Goal: Task Accomplishment & Management: Use online tool/utility

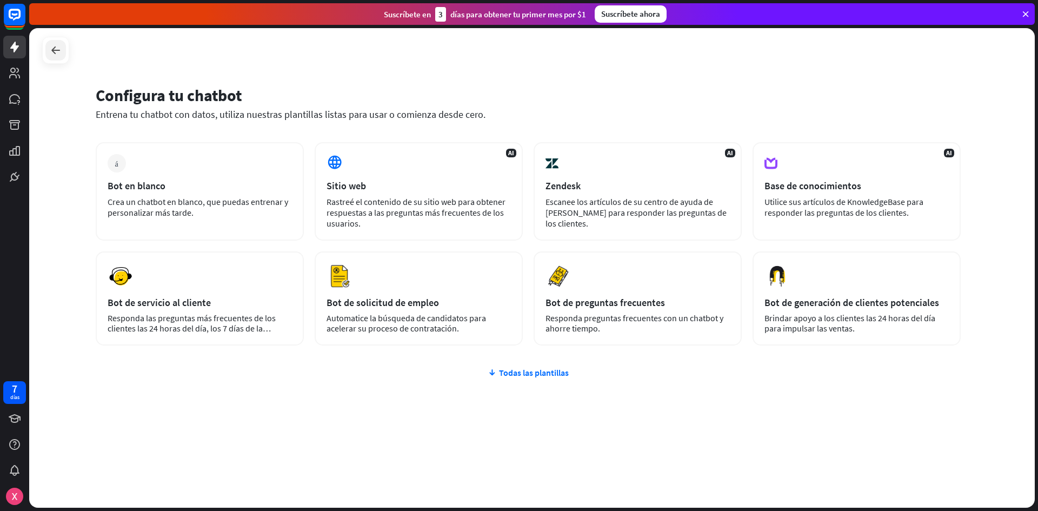
click at [61, 48] on icon at bounding box center [55, 50] width 13 height 13
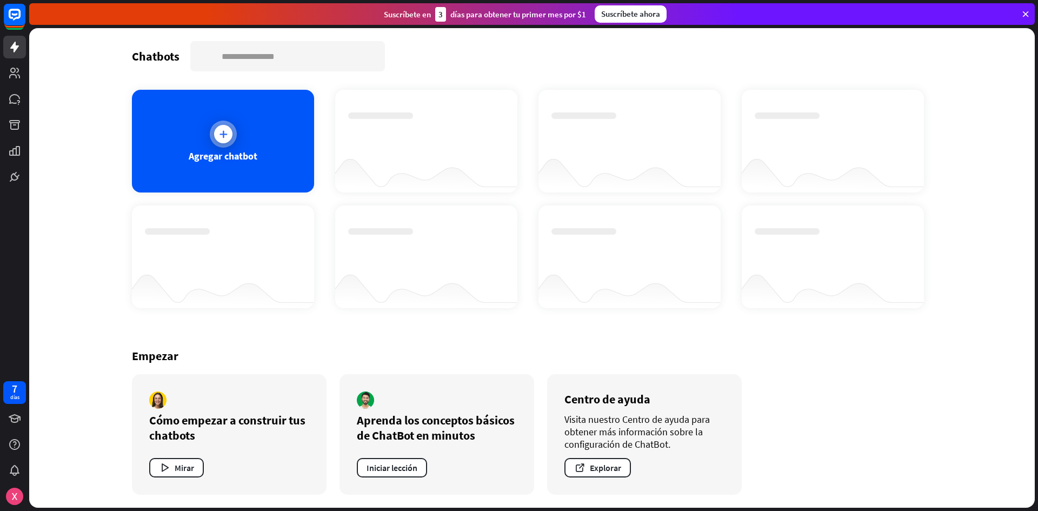
click at [239, 126] on div "Agregar chatbot" at bounding box center [223, 141] width 182 height 103
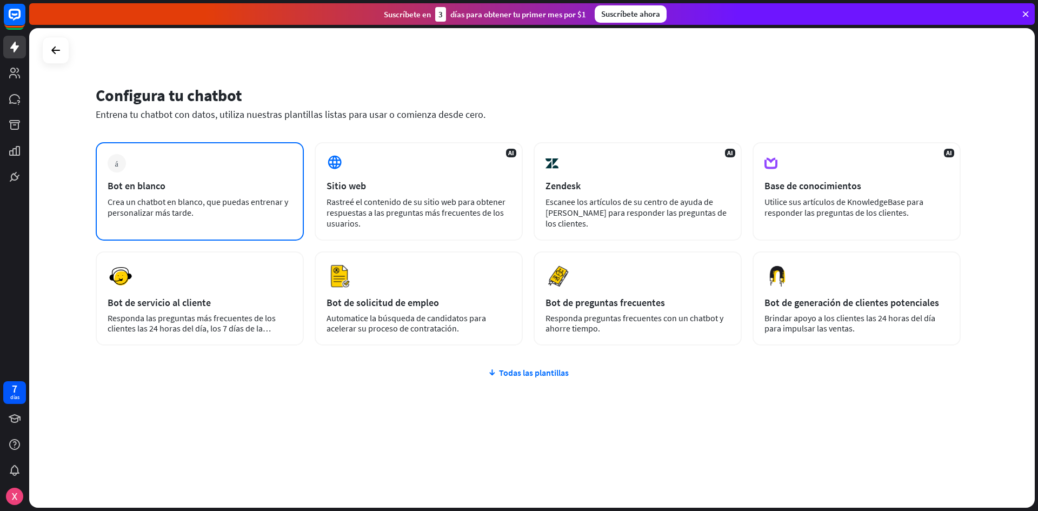
click at [183, 193] on div "más Bot en blanco Crea un chatbot en blanco, que puedas entrenar y personalizar…" at bounding box center [200, 191] width 208 height 98
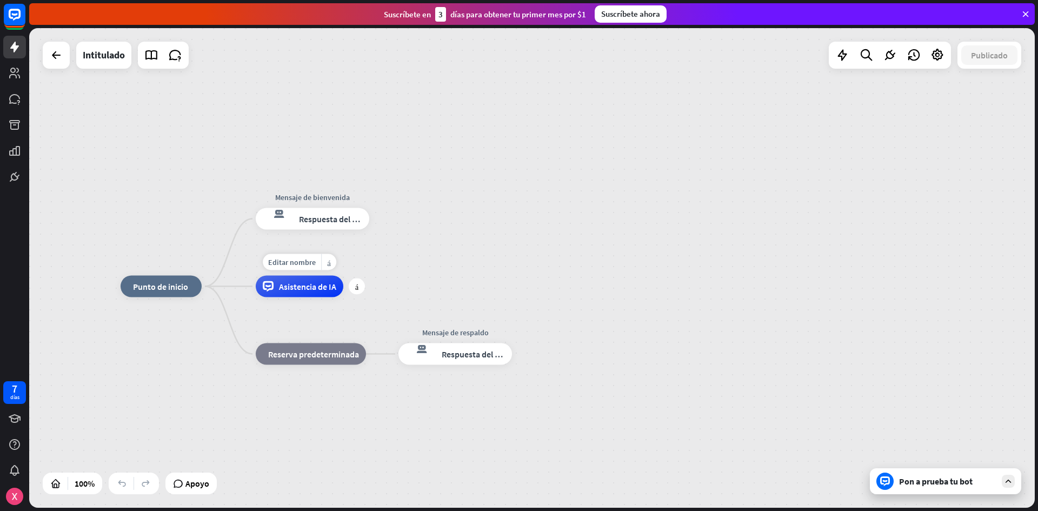
drag, startPoint x: 405, startPoint y: 282, endPoint x: 289, endPoint y: 297, distance: 116.7
click at [290, 297] on div "Editar nombre más_amarillo más Asistencia de IA" at bounding box center [300, 287] width 88 height 22
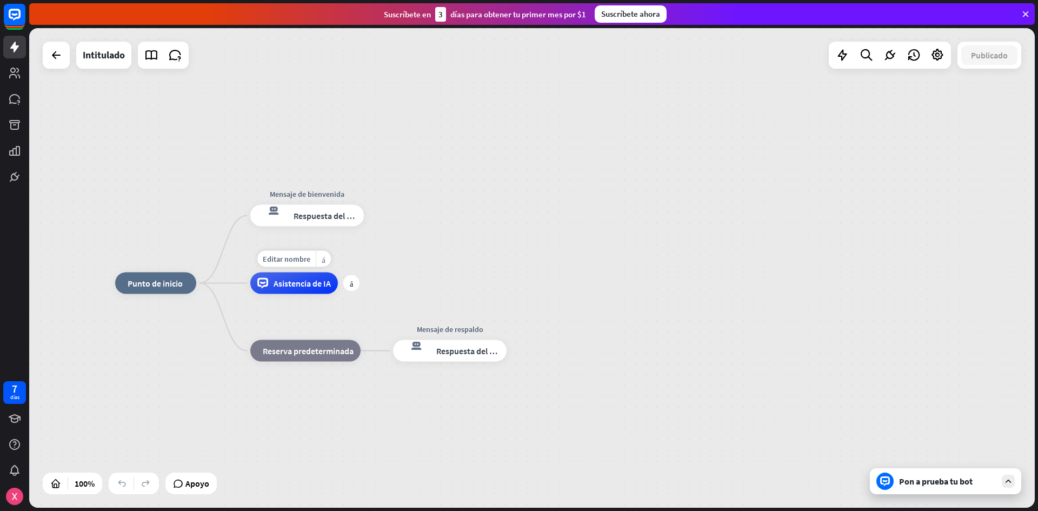
click at [286, 290] on div "Asistencia de IA" at bounding box center [294, 284] width 88 height 22
click at [408, 168] on div "inicio_2 Punto de inicio Mensaje de bienvenida respuesta del bot de bloqueo Res…" at bounding box center [532, 268] width 1006 height 480
click at [452, 273] on div "inicio_2 Punto de inicio Mensaje de bienvenida respuesta del bot de bloqueo Res…" at bounding box center [532, 268] width 1006 height 480
click at [160, 57] on link at bounding box center [152, 55] width 22 height 22
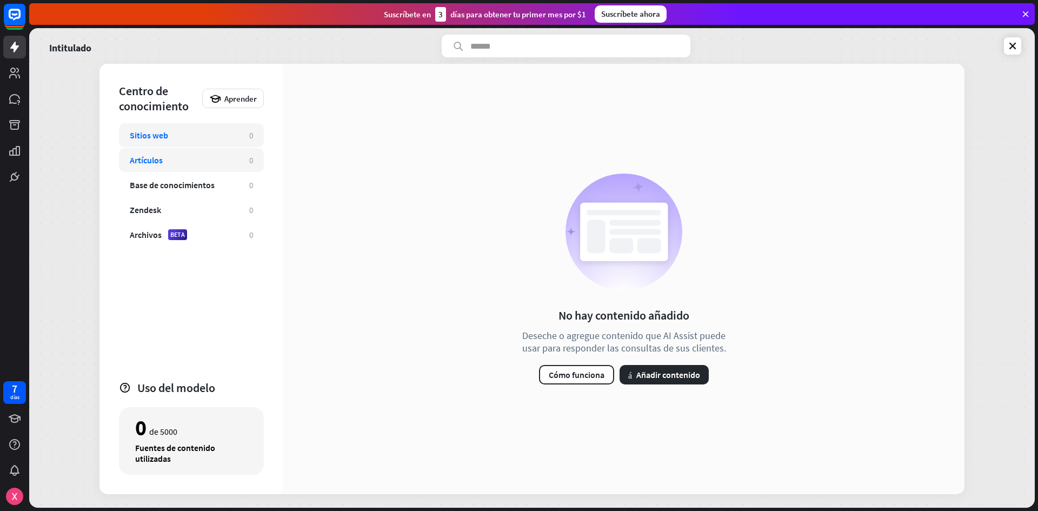
click at [192, 156] on div "Artículos" at bounding box center [184, 160] width 109 height 11
click at [191, 162] on div "Artículos" at bounding box center [184, 160] width 109 height 11
click at [652, 363] on div "No hay contenido añadido Deseche o agregue contenido que AI Assist puede usar p…" at bounding box center [624, 279] width 222 height 211
click at [650, 369] on font "Añadir contenido" at bounding box center [669, 374] width 64 height 11
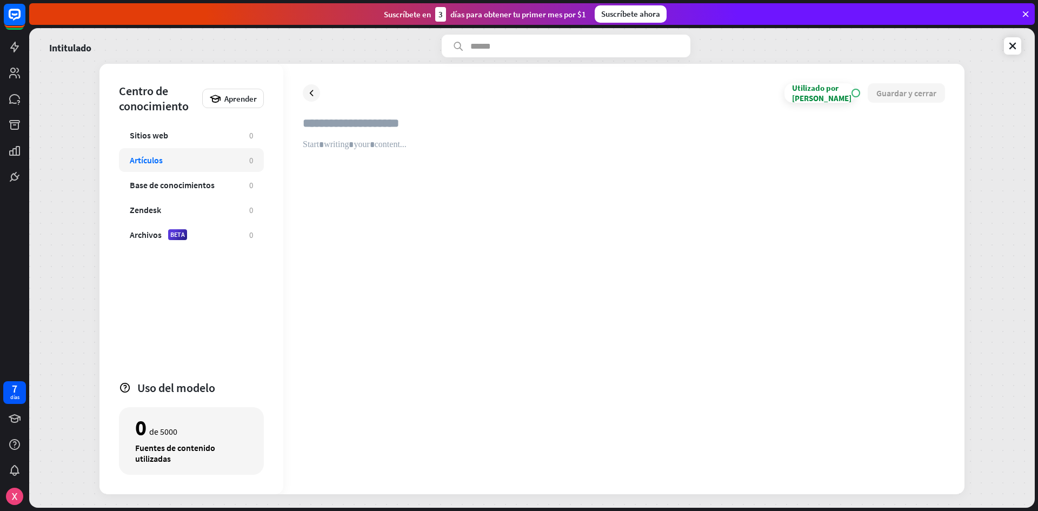
click at [844, 282] on div at bounding box center [624, 307] width 643 height 335
click at [371, 124] on input "text" at bounding box center [624, 128] width 643 height 24
type input "*********"
click at [459, 194] on div at bounding box center [624, 307] width 643 height 335
paste div
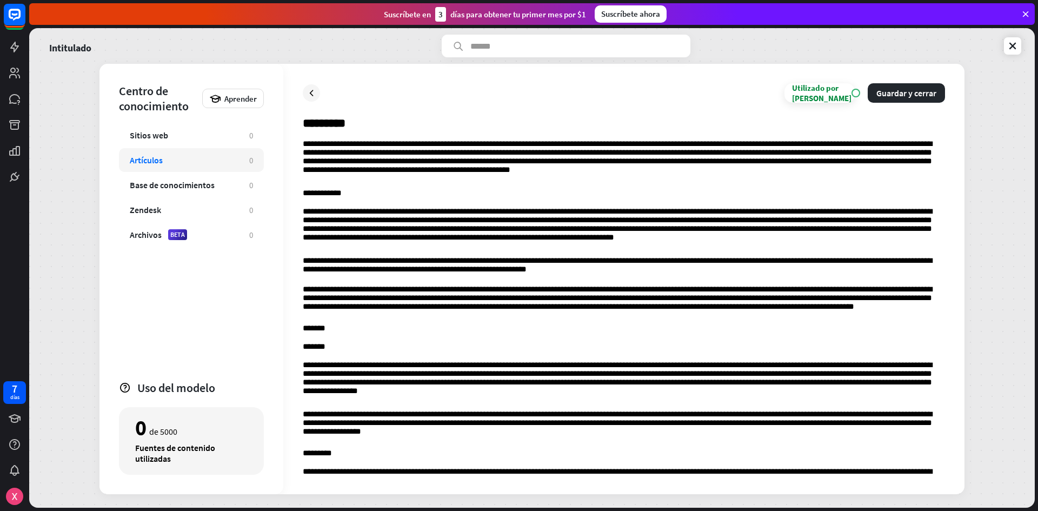
drag, startPoint x: 296, startPoint y: 150, endPoint x: 309, endPoint y: 141, distance: 16.4
click at [297, 150] on div "**********" at bounding box center [623, 279] width 681 height 431
click at [309, 141] on p "**********" at bounding box center [624, 160] width 643 height 41
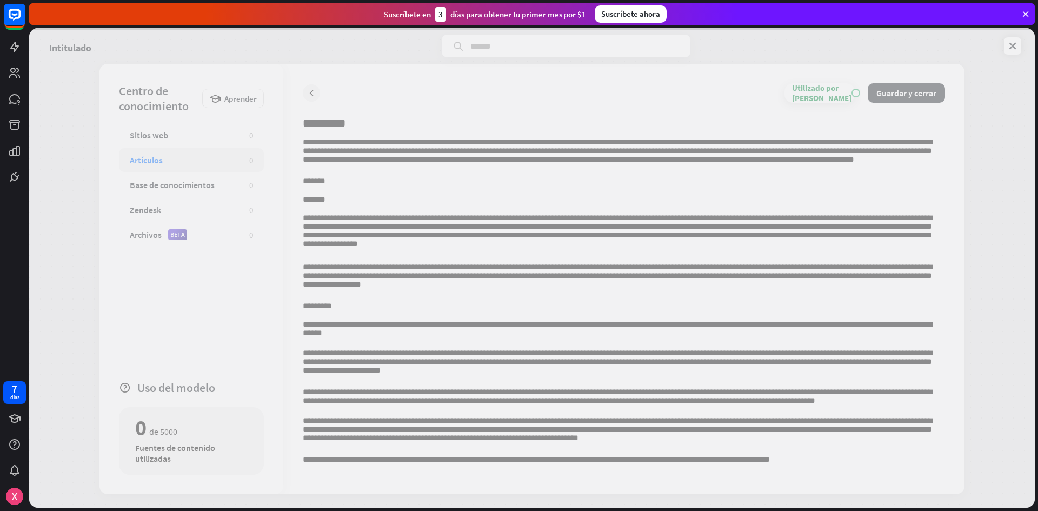
scroll to position [162, 0]
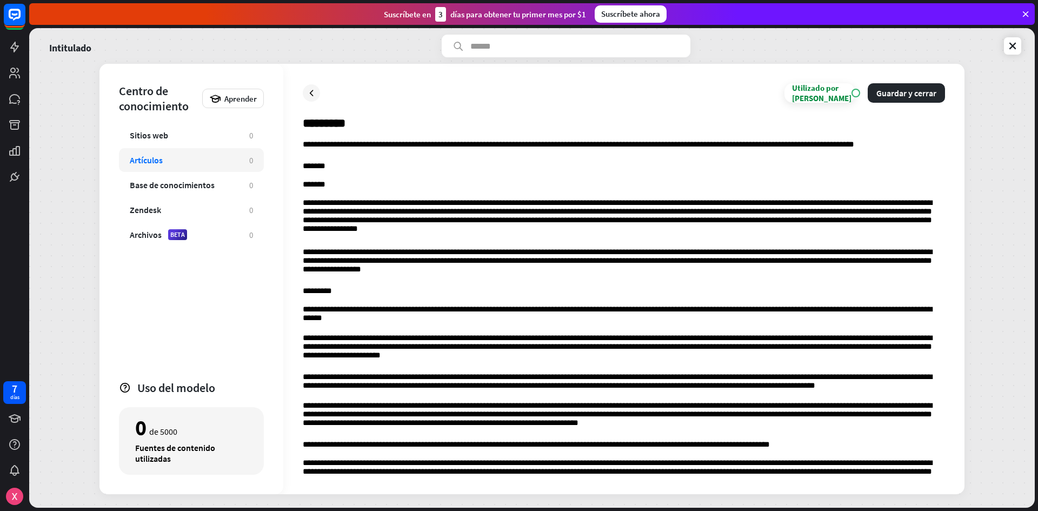
drag, startPoint x: 451, startPoint y: 266, endPoint x: 562, endPoint y: 283, distance: 112.2
click at [562, 283] on div "**********" at bounding box center [624, 238] width 643 height 522
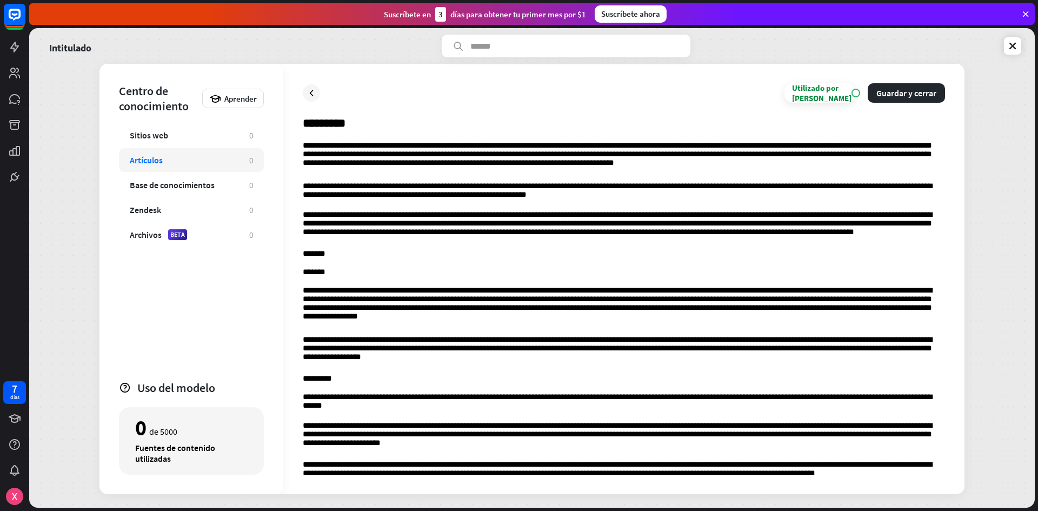
scroll to position [108, 0]
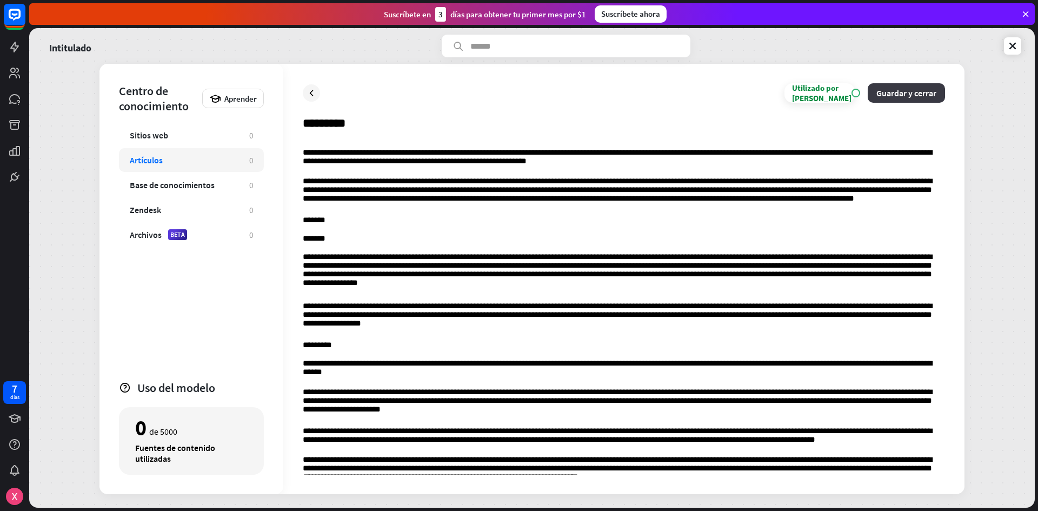
click at [917, 87] on button "Guardar y cerrar" at bounding box center [906, 92] width 77 height 19
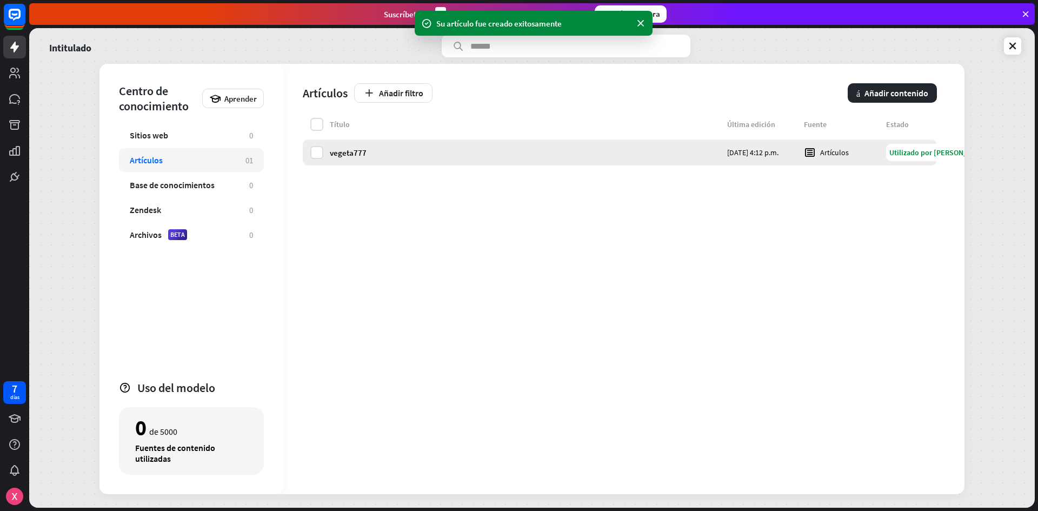
click at [350, 155] on font "vegeta777" at bounding box center [348, 153] width 37 height 10
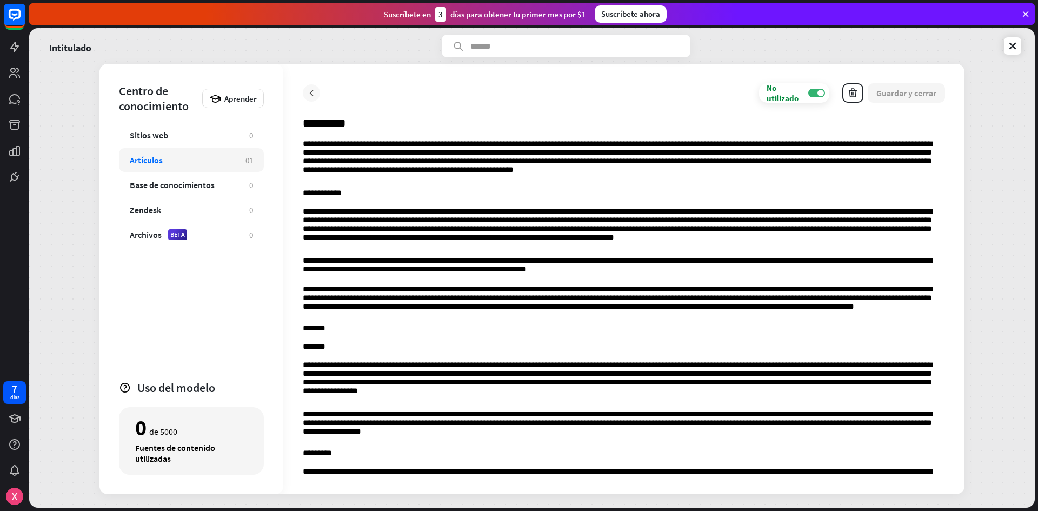
click at [306, 98] on div "**********" at bounding box center [623, 279] width 681 height 431
click at [306, 98] on div at bounding box center [311, 92] width 17 height 17
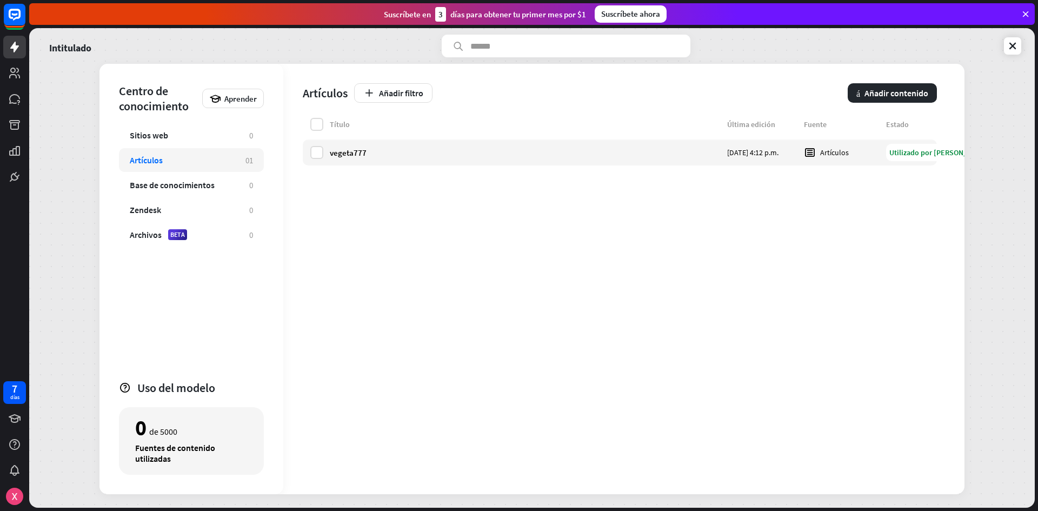
drag, startPoint x: 776, startPoint y: 244, endPoint x: 736, endPoint y: 253, distance: 40.3
click at [769, 247] on div "Título Última edición Fuente Estado vegeta777 [DATE] 4:12 p.m. Artículos Utiliz…" at bounding box center [620, 306] width 634 height 376
click at [12, 20] on rect at bounding box center [15, 15] width 24 height 24
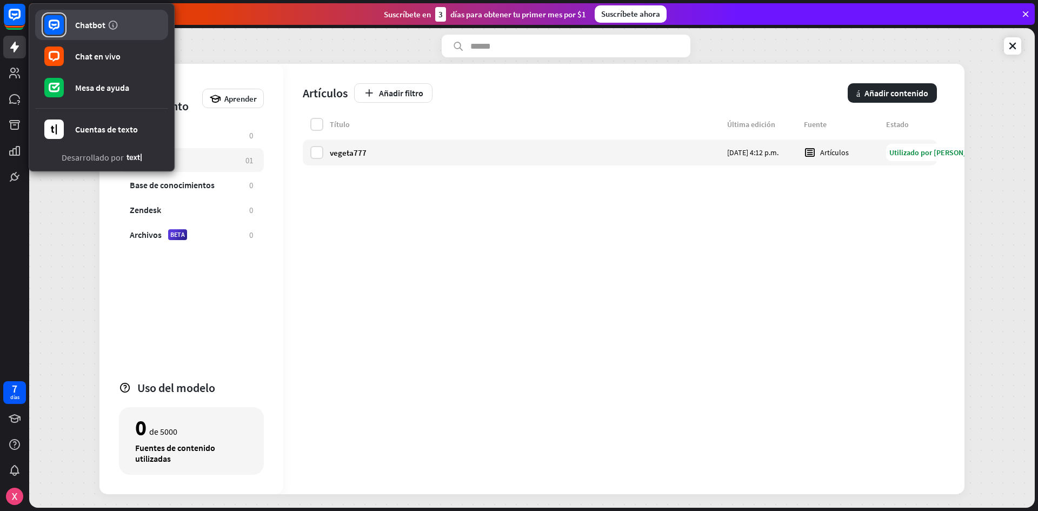
click at [91, 36] on link "Chatbot" at bounding box center [101, 25] width 133 height 30
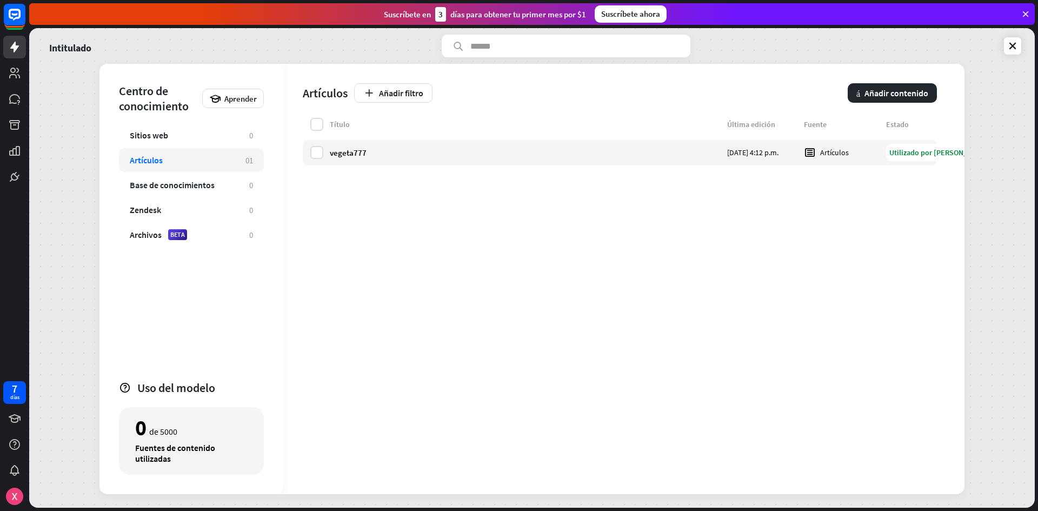
click at [1012, 56] on div "Intitulado" at bounding box center [532, 46] width 979 height 23
click at [1010, 51] on link at bounding box center [1012, 45] width 17 height 17
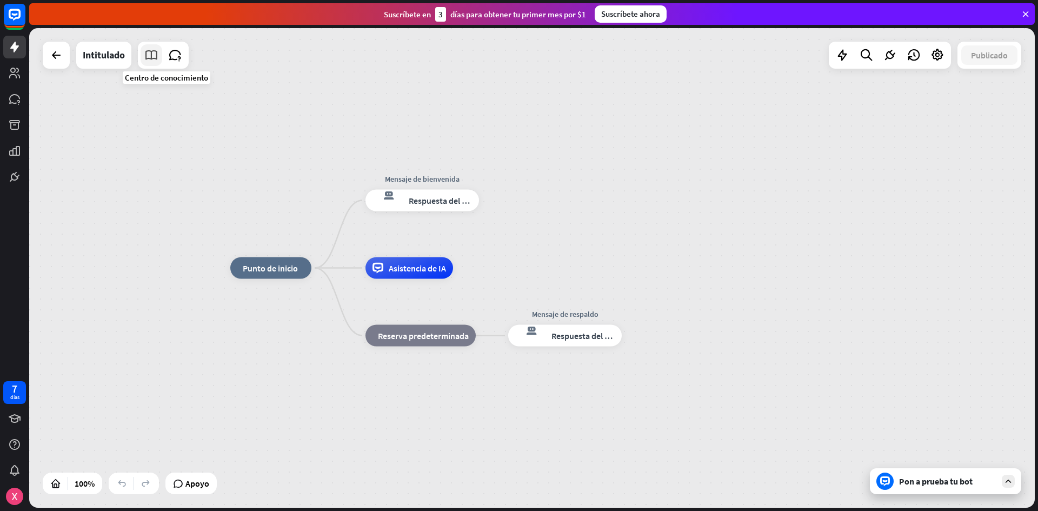
click at [154, 57] on icon at bounding box center [151, 55] width 14 height 14
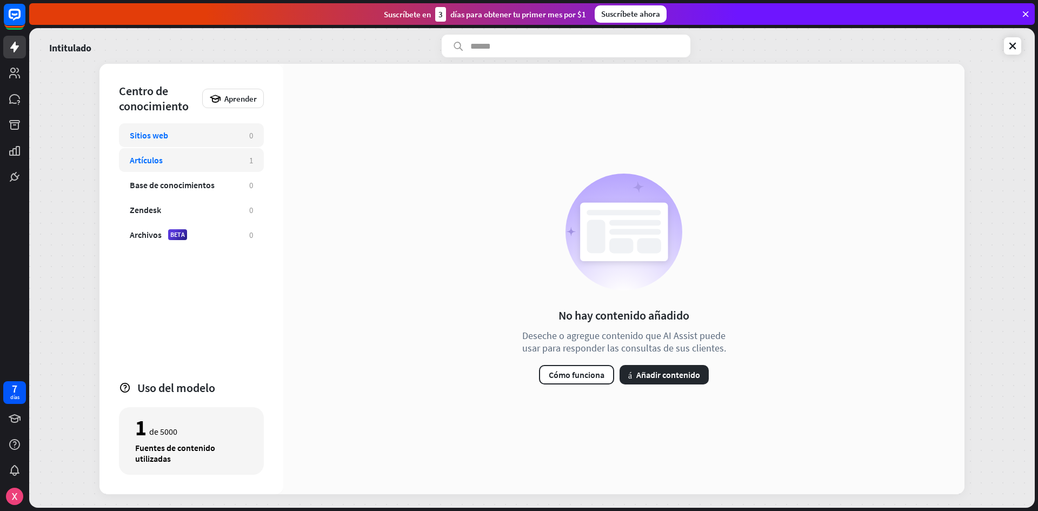
click at [172, 163] on div "Artículos" at bounding box center [184, 160] width 109 height 11
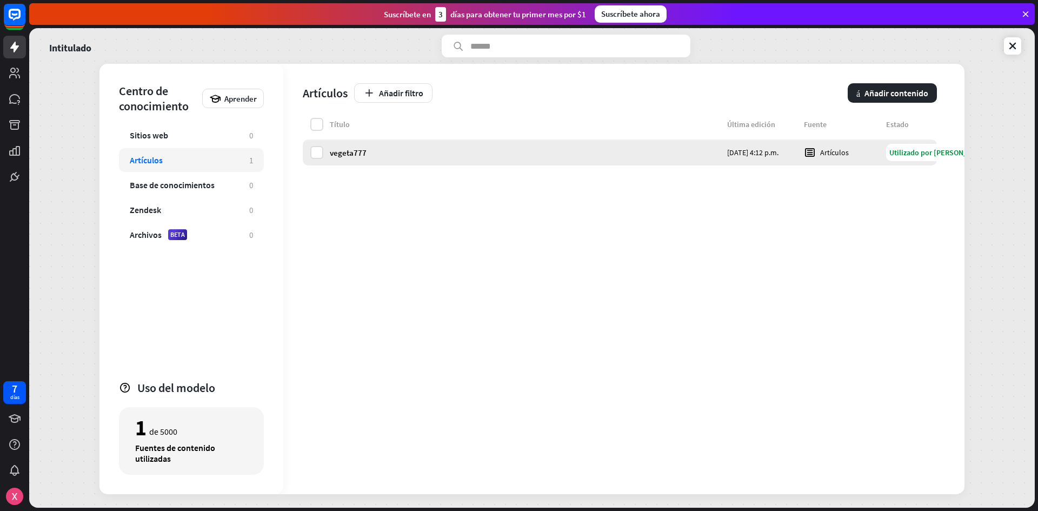
click at [906, 157] on font "Utilizado por [PERSON_NAME]" at bounding box center [940, 153] width 100 height 10
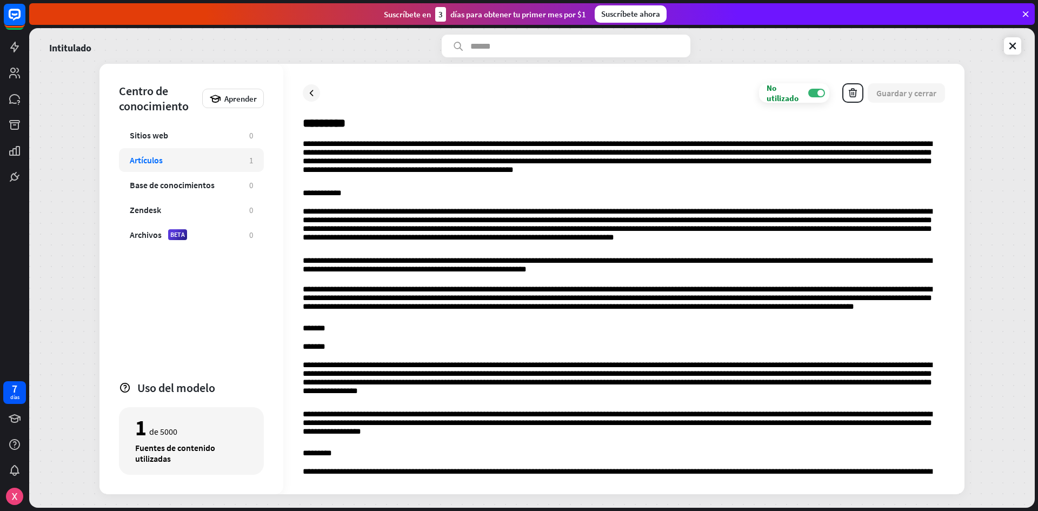
click at [1002, 48] on div "Intitulado" at bounding box center [532, 46] width 979 height 23
click at [1013, 45] on icon at bounding box center [1013, 46] width 11 height 11
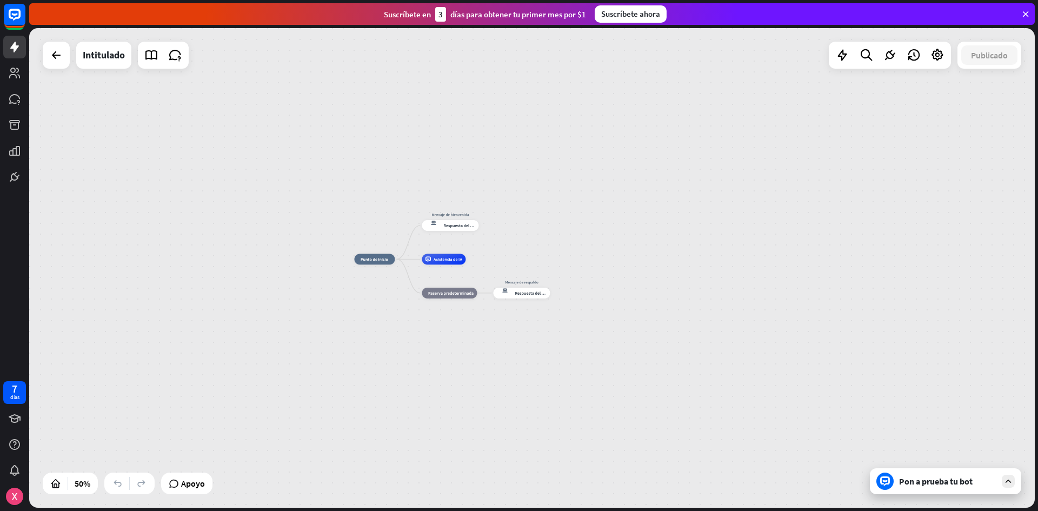
click at [962, 487] on div "Pon a prueba tu bot" at bounding box center [945, 481] width 151 height 26
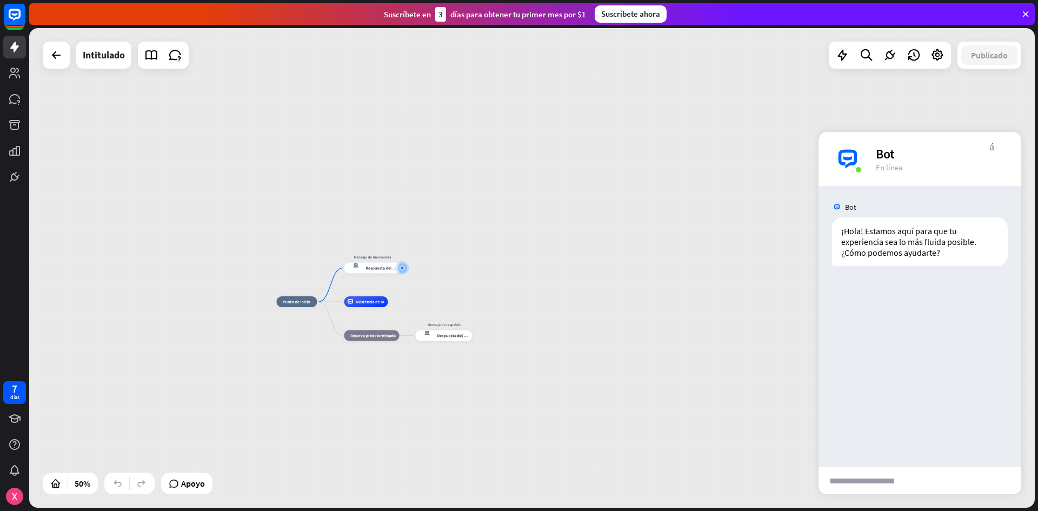
click at [872, 464] on div "Bot ¡Hola! Estamos aquí para que tu experiencia sea lo más fluida posible. ¿Cóm…" at bounding box center [920, 326] width 203 height 281
click at [871, 491] on input "text" at bounding box center [872, 480] width 106 height 27
type input "**********"
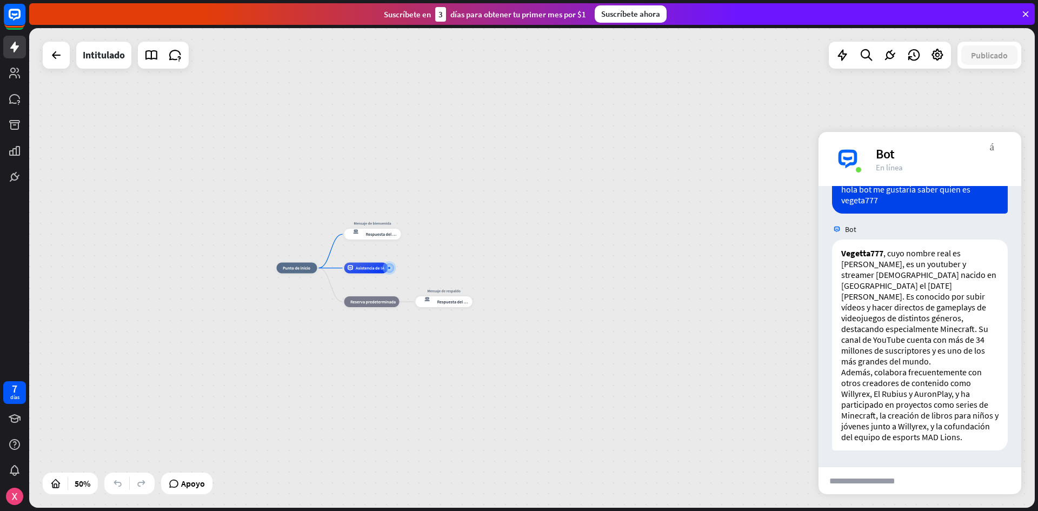
scroll to position [116, 0]
click at [888, 467] on div "archivo adjunto de bloque enviar" at bounding box center [920, 481] width 203 height 28
click at [883, 470] on input "text" at bounding box center [872, 480] width 106 height 27
type input "**********"
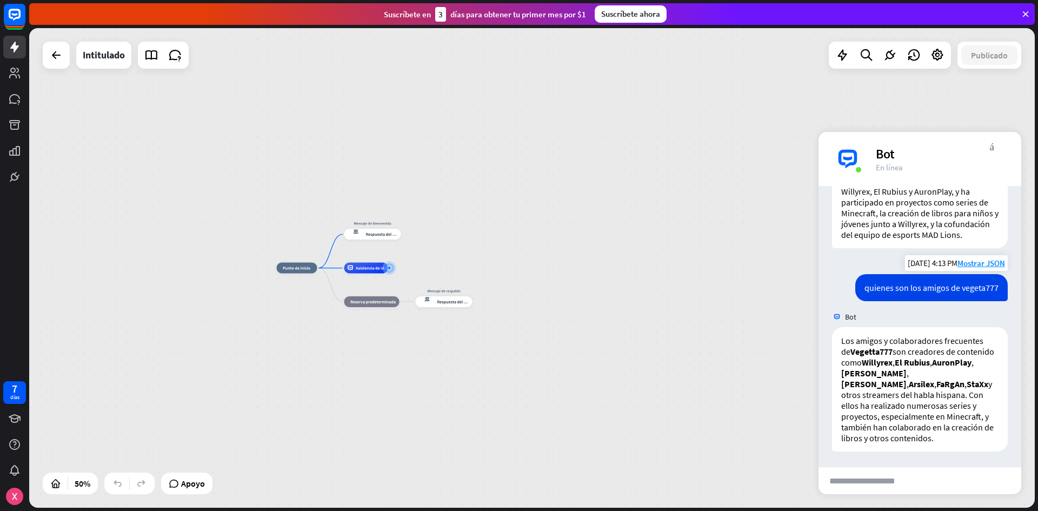
scroll to position [320, 0]
click at [870, 484] on input "text" at bounding box center [872, 480] width 106 height 27
type input "**********"
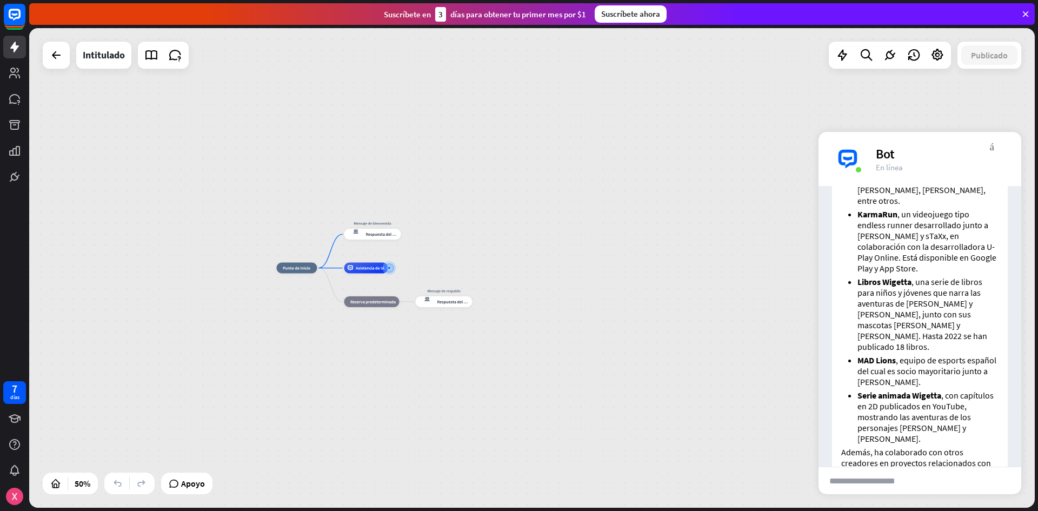
scroll to position [799, 0]
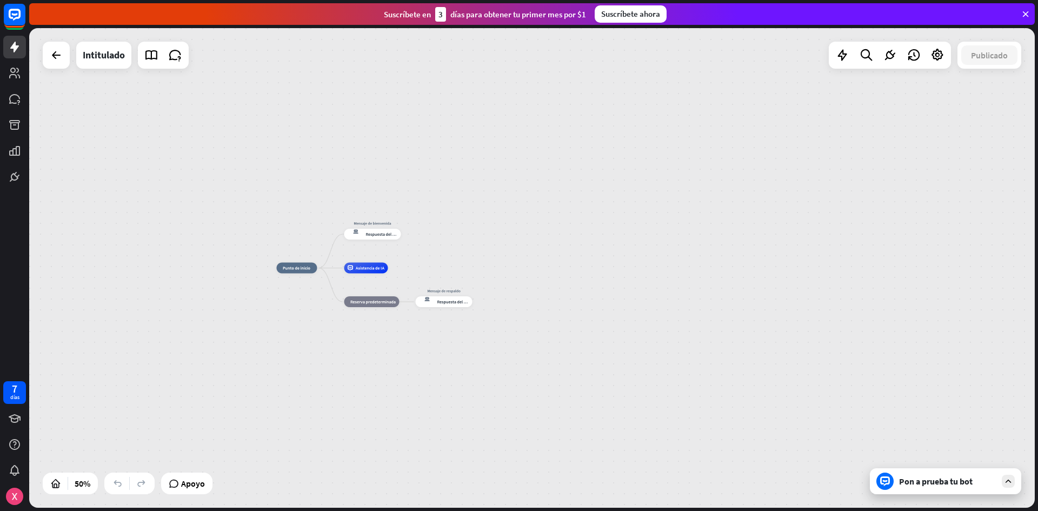
click at [943, 480] on font "Pon a prueba tu bot" at bounding box center [936, 481] width 74 height 11
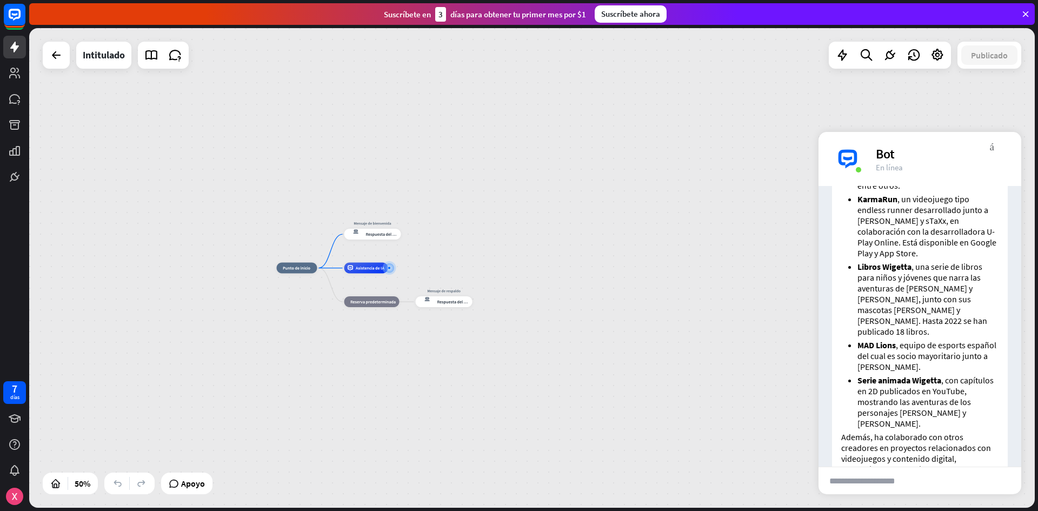
click at [878, 475] on input "text" at bounding box center [872, 480] width 106 height 27
type input "**********"
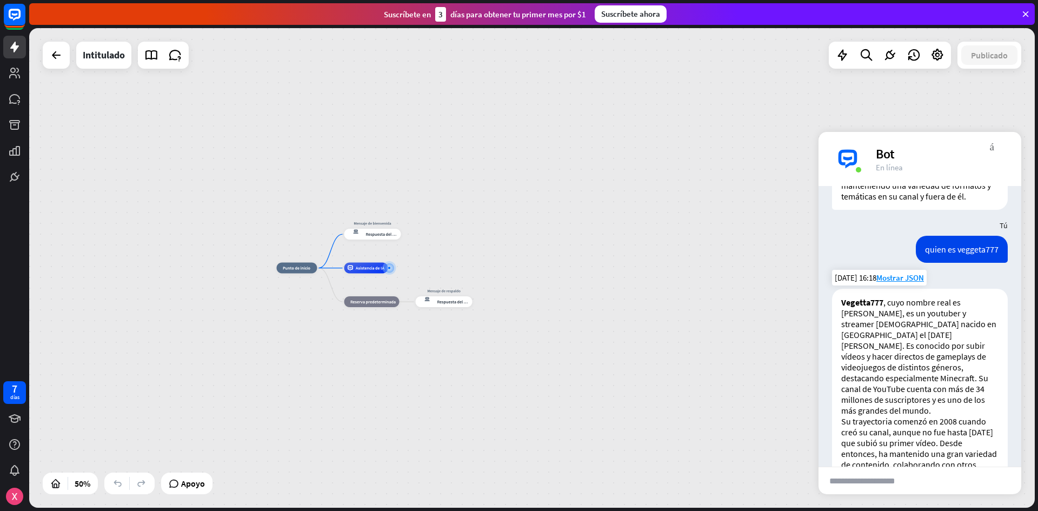
scroll to position [1067, 0]
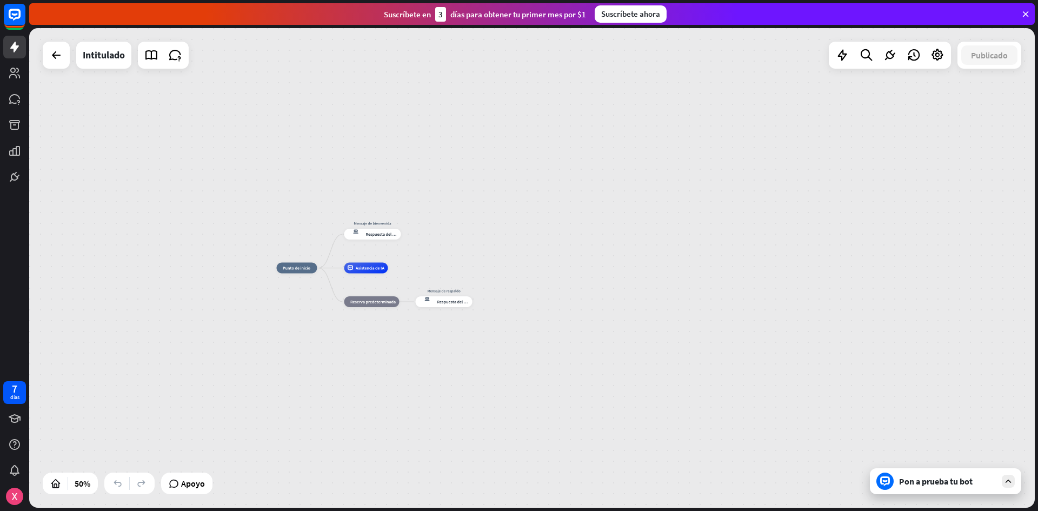
click at [951, 482] on font "Pon a prueba tu bot" at bounding box center [936, 481] width 74 height 11
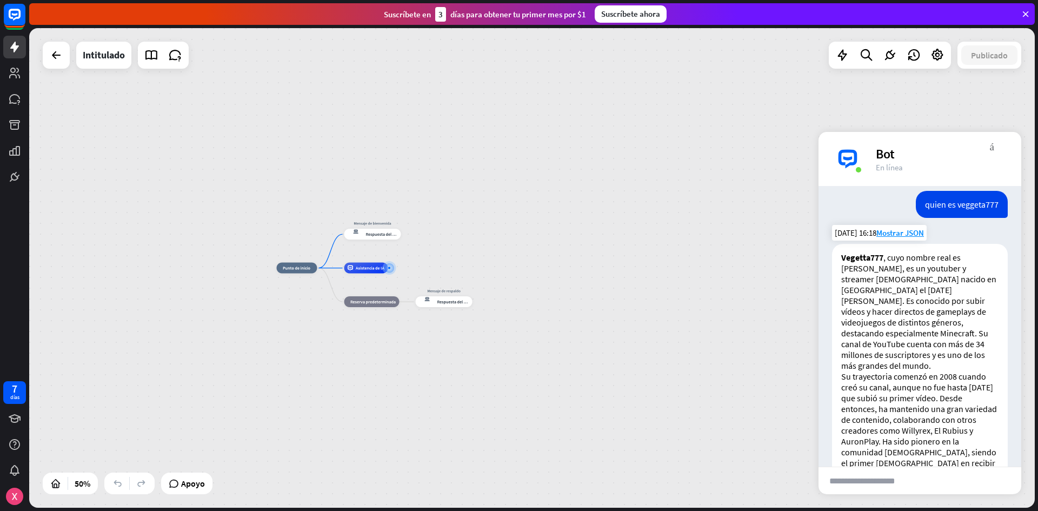
scroll to position [1110, 0]
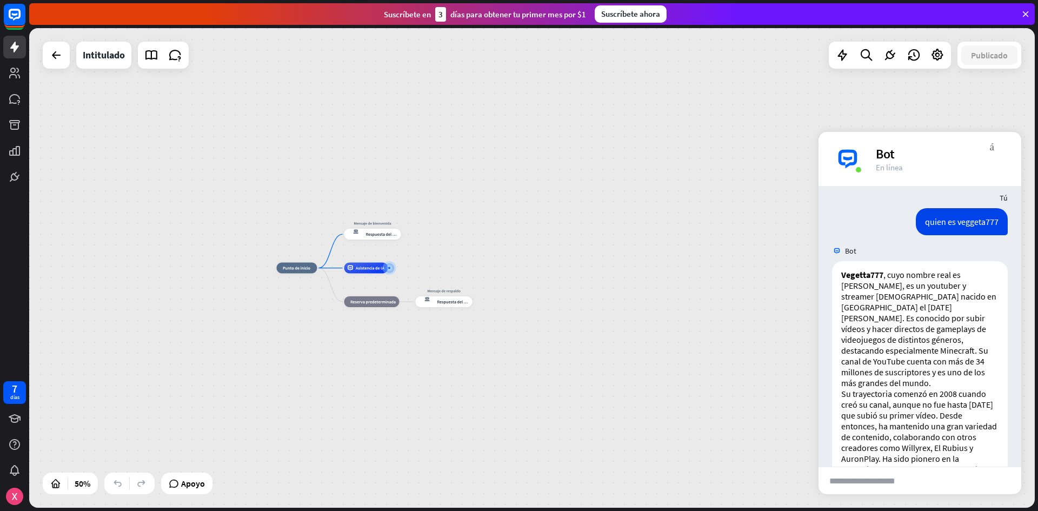
drag, startPoint x: 473, startPoint y: 386, endPoint x: 433, endPoint y: 327, distance: 71.3
click at [460, 374] on div "inicio_2 Punto de inicio Mensaje de bienvenida respuesta del bot de bloqueo Res…" at bounding box center [528, 388] width 503 height 240
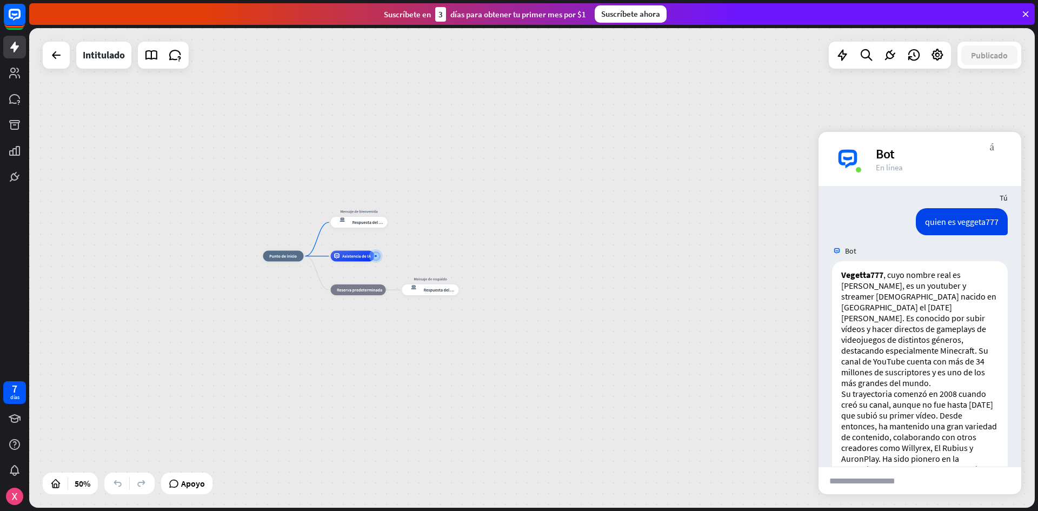
drag, startPoint x: 969, startPoint y: 127, endPoint x: 955, endPoint y: 137, distance: 17.1
click at [968, 127] on div "inicio_2 Punto de inicio Mensaje de bienvenida respuesta del bot de bloqueo Res…" at bounding box center [532, 268] width 1006 height 480
click at [994, 150] on font "más_vert" at bounding box center [992, 146] width 4 height 10
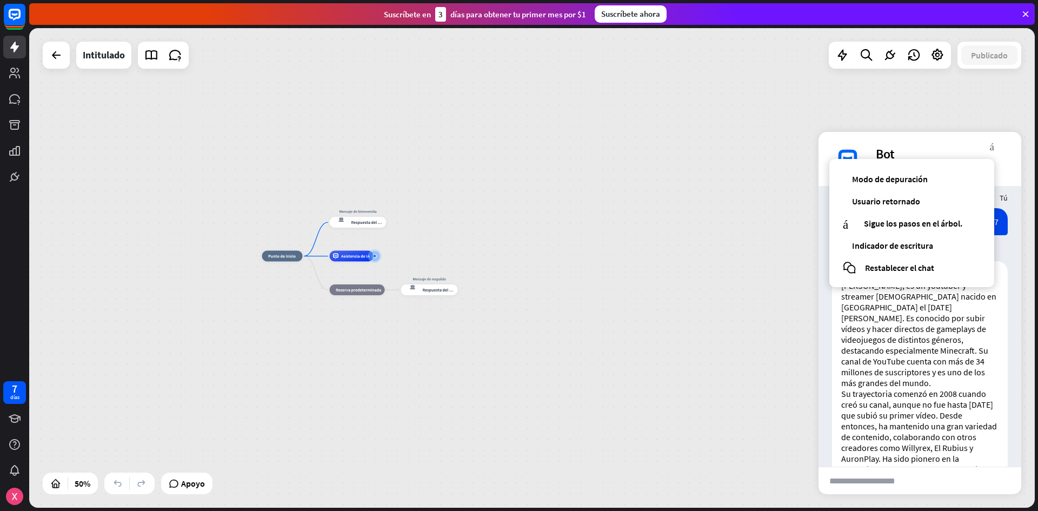
drag, startPoint x: 719, startPoint y: 254, endPoint x: 540, endPoint y: 211, distance: 184.0
click at [715, 256] on div "inicio_2 Punto de inicio Mensaje de bienvenida respuesta del bot de bloqueo Res…" at bounding box center [532, 268] width 1006 height 480
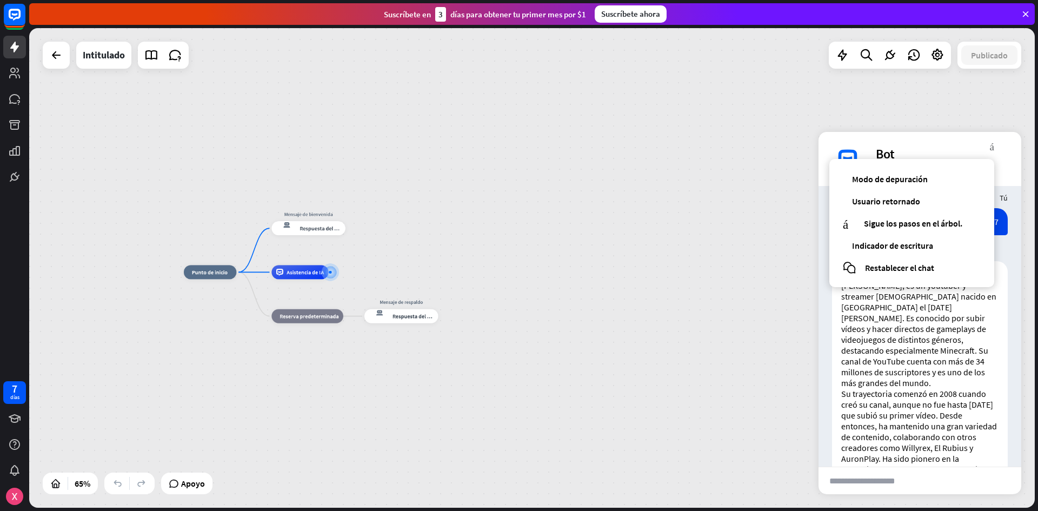
drag, startPoint x: 440, startPoint y: 242, endPoint x: 707, endPoint y: 219, distance: 268.1
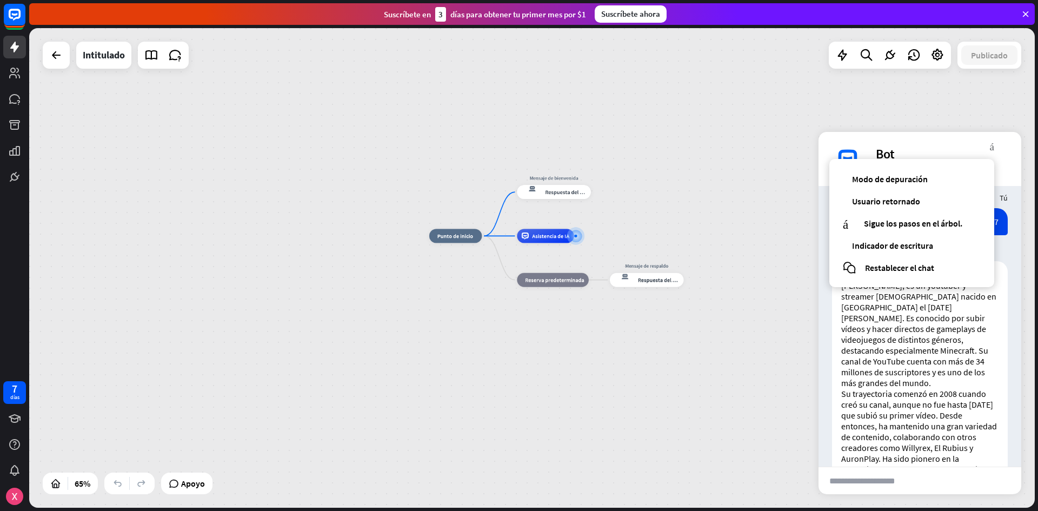
drag, startPoint x: 558, startPoint y: 302, endPoint x: 804, endPoint y: 266, distance: 248.2
click at [804, 266] on div "inicio_2 Punto de inicio Mensaje de bienvenida respuesta del bot de bloqueo Res…" at bounding box center [756, 392] width 654 height 312
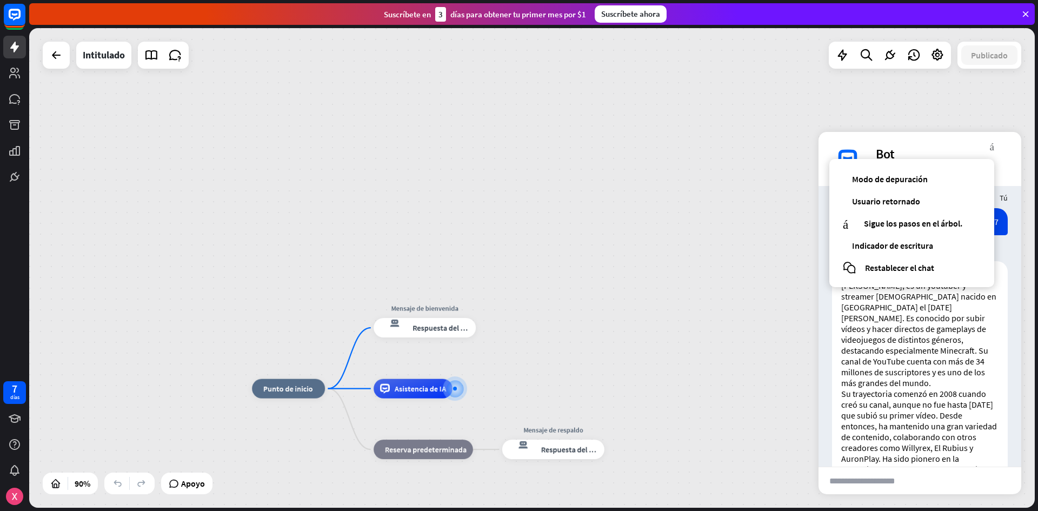
drag, startPoint x: 587, startPoint y: 323, endPoint x: 506, endPoint y: 379, distance: 97.7
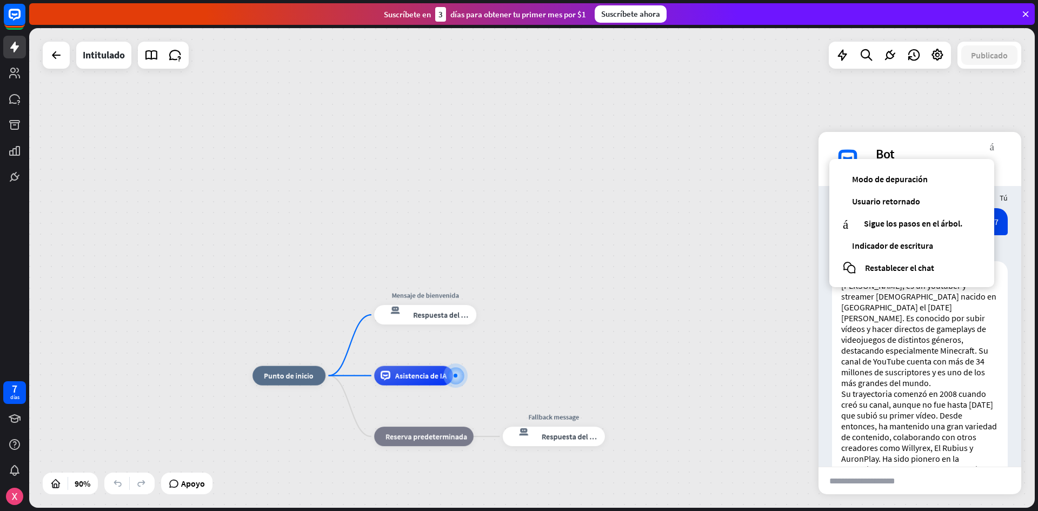
drag, startPoint x: 566, startPoint y: 386, endPoint x: 564, endPoint y: 370, distance: 15.3
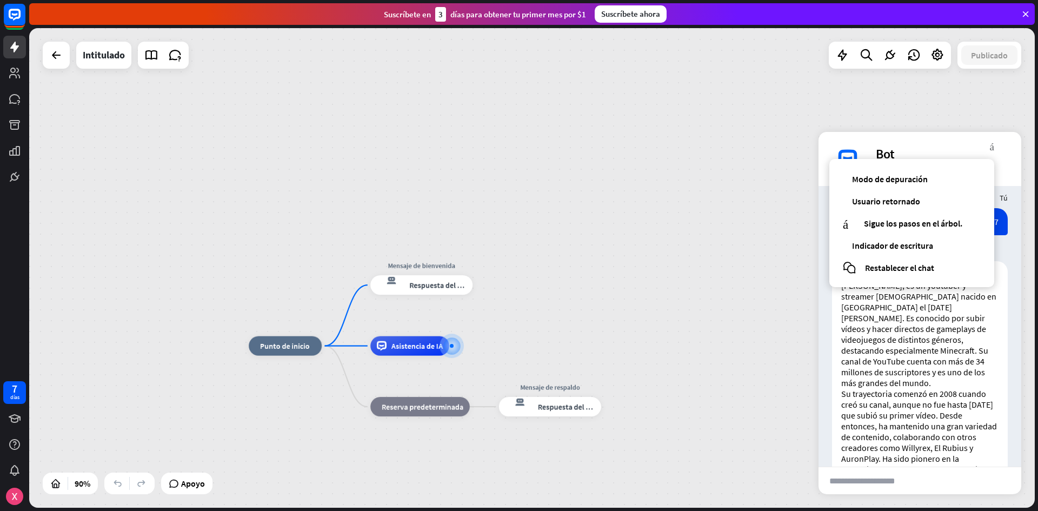
drag, startPoint x: 559, startPoint y: 353, endPoint x: 558, endPoint y: 323, distance: 29.8
click at [558, 323] on div "inicio_2 Punto de inicio Mensaje de bienvenida respuesta del bot de bloqueo Res…" at bounding box center [532, 268] width 1006 height 480
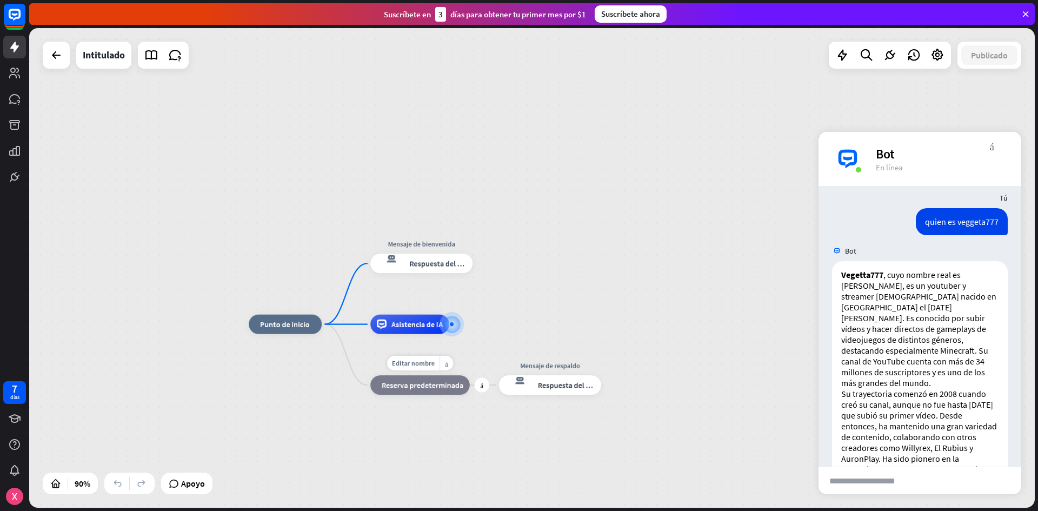
click at [418, 384] on font "Reserva predeterminada" at bounding box center [423, 385] width 82 height 10
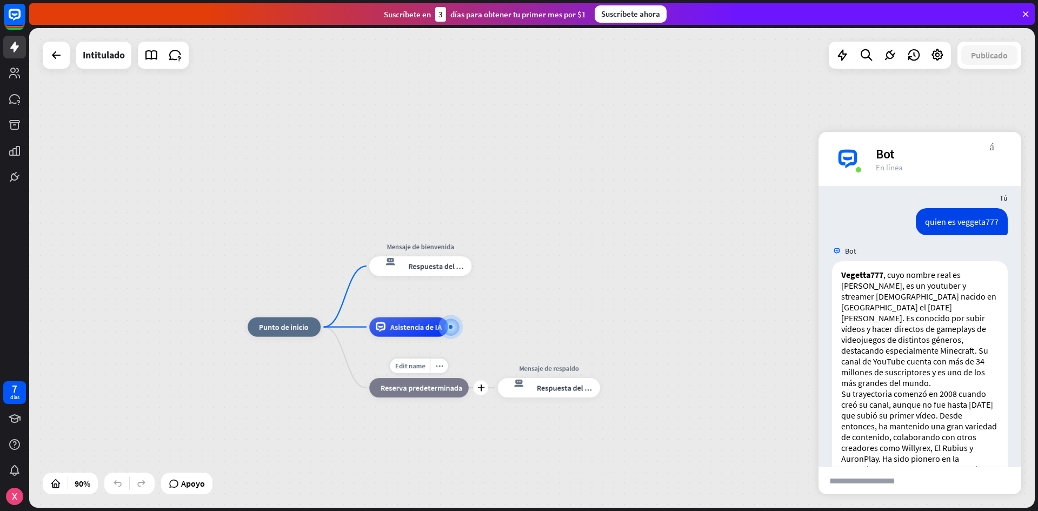
click at [395, 398] on div "Edit name more_horiz plus bloque_de_retroceso Reserva predeterminada" at bounding box center [419, 387] width 100 height 19
click at [447, 324] on div at bounding box center [451, 327] width 10 height 10
click at [456, 331] on div "más" at bounding box center [460, 327] width 15 height 15
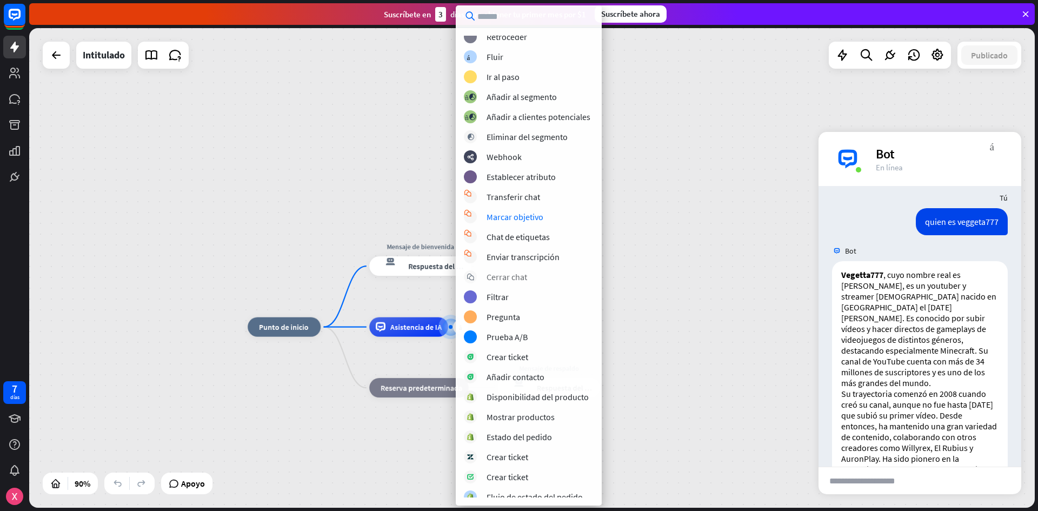
scroll to position [71, 0]
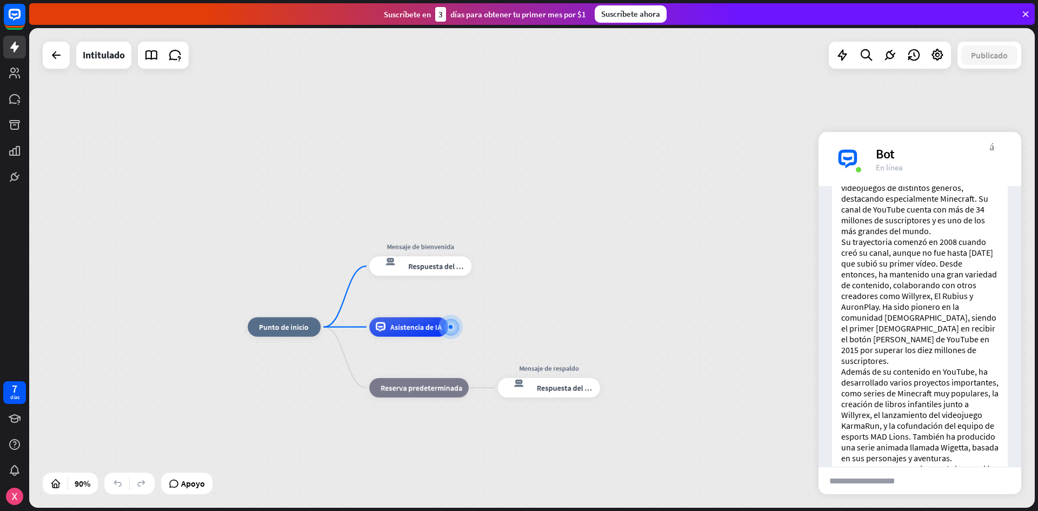
scroll to position [1283, 0]
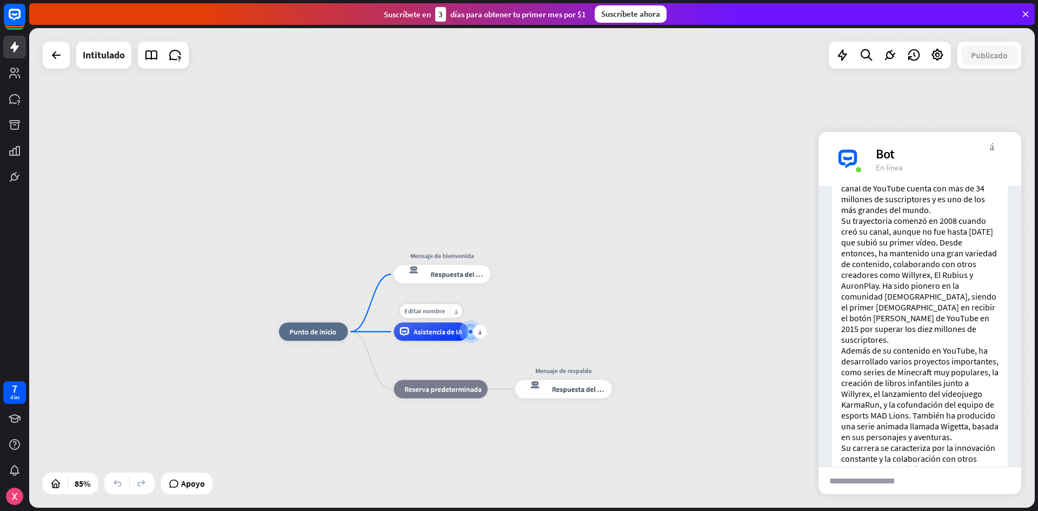
click at [468, 341] on div "Editar nombre más_amarillo más Asistencia de IA" at bounding box center [431, 331] width 75 height 18
click at [482, 337] on div "más" at bounding box center [480, 332] width 14 height 14
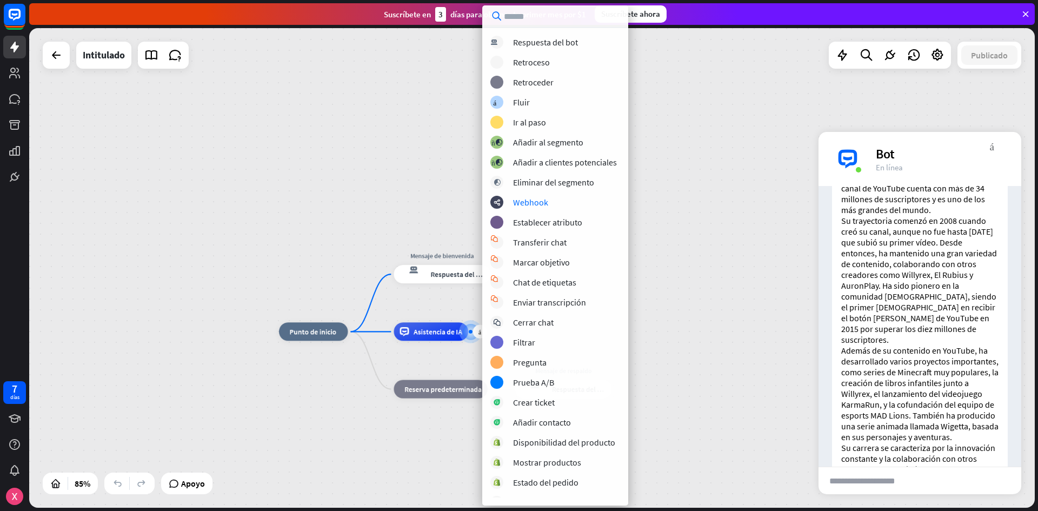
click at [853, 345] on p "Además de su contenido en YouTube, ha desarrollado varios proyectos importantes…" at bounding box center [920, 393] width 157 height 97
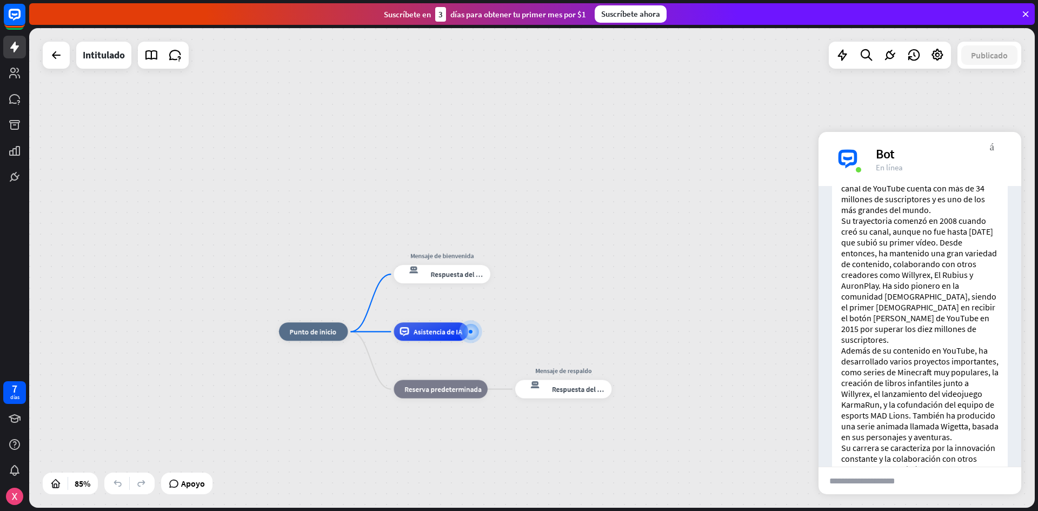
drag, startPoint x: 742, startPoint y: 253, endPoint x: 741, endPoint y: 235, distance: 17.9
click at [742, 250] on div "inicio_2 Punto de inicio Mensaje de bienvenida respuesta del bot de bloqueo Res…" at bounding box center [532, 268] width 1006 height 480
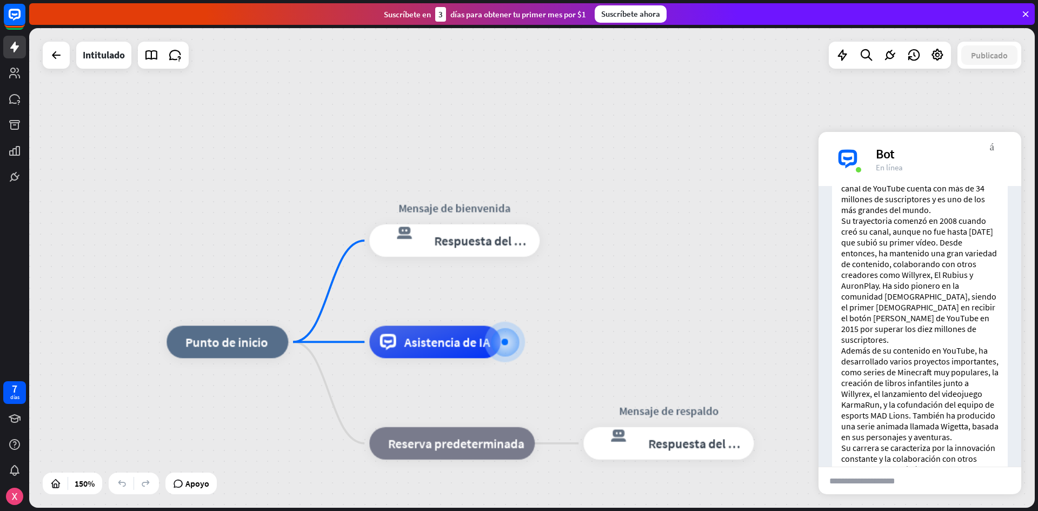
drag, startPoint x: 584, startPoint y: 325, endPoint x: 538, endPoint y: 537, distance: 216.5
click at [538, 511] on html "7 días cerca Ayuda del producto Pinitos Comience a usar ChatBot Centro de ayuda…" at bounding box center [519, 255] width 1038 height 511
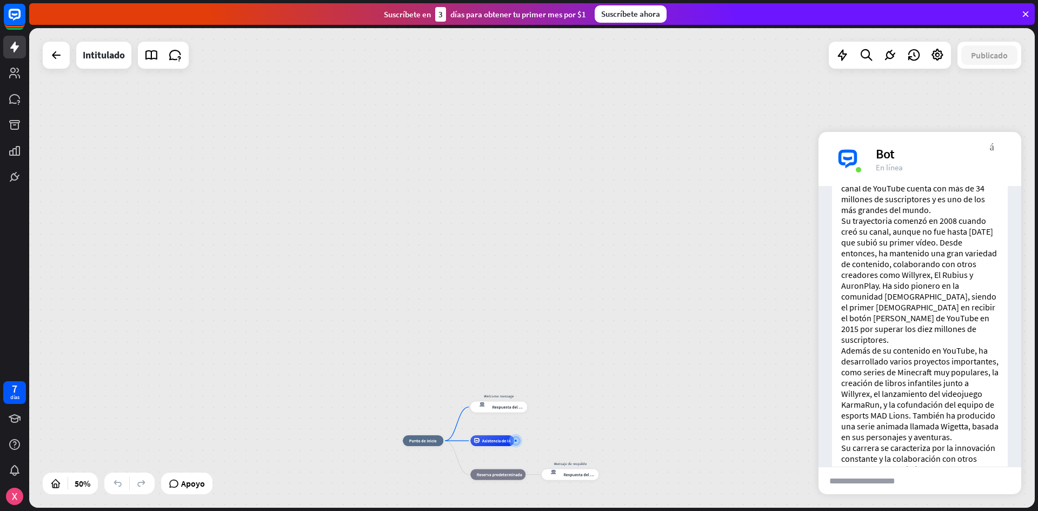
drag, startPoint x: 639, startPoint y: 141, endPoint x: 647, endPoint y: 234, distance: 93.4
click at [568, 349] on div "inicio_2 Punto de inicio Welcome message respuesta del bot de bloqueo Respuesta…" at bounding box center [532, 268] width 1006 height 480
drag, startPoint x: 710, startPoint y: 141, endPoint x: 406, endPoint y: 537, distance: 499.1
click at [406, 511] on html "7 días cerca Ayuda del producto Pinitos Comience a usar ChatBot Centro de ayuda…" at bounding box center [519, 255] width 1038 height 511
drag, startPoint x: 611, startPoint y: 537, endPoint x: 484, endPoint y: 75, distance: 478.5
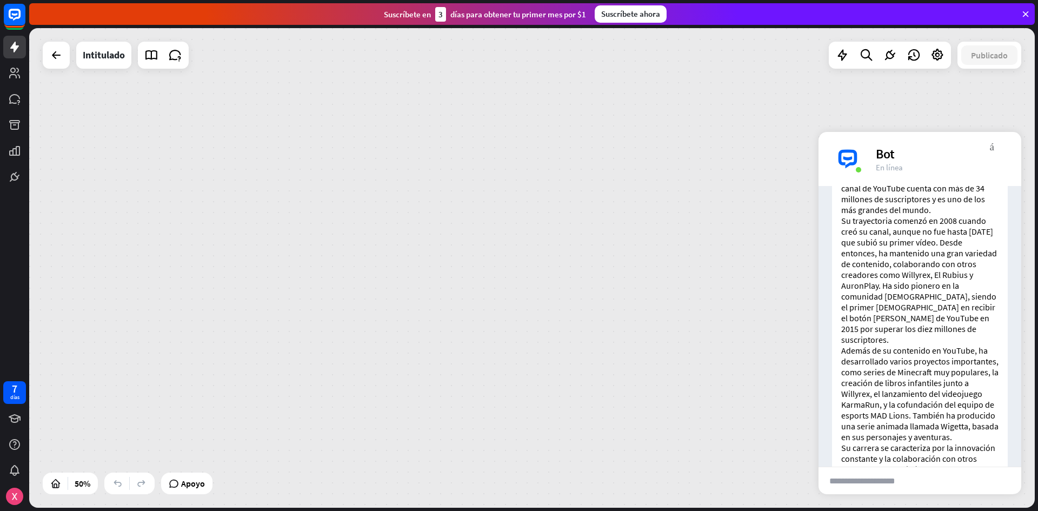
click at [488, 125] on div "inicio_2 Punto de inicio Welcome message respuesta del bot de bloqueo Respuesta…" at bounding box center [532, 268] width 1006 height 480
drag, startPoint x: 475, startPoint y: 22, endPoint x: 487, endPoint y: 368, distance: 345.8
click at [500, 307] on div "cerca Ayuda del producto Pinitos Comience a usar ChatBot Centro de ayuda Siga l…" at bounding box center [533, 255] width 1009 height 511
drag, startPoint x: 597, startPoint y: -47, endPoint x: 618, endPoint y: -47, distance: 21.1
click at [618, 0] on html "7 días cerca Ayuda del producto Pinitos Comience a usar ChatBot Centro de ayuda…" at bounding box center [519, 255] width 1038 height 511
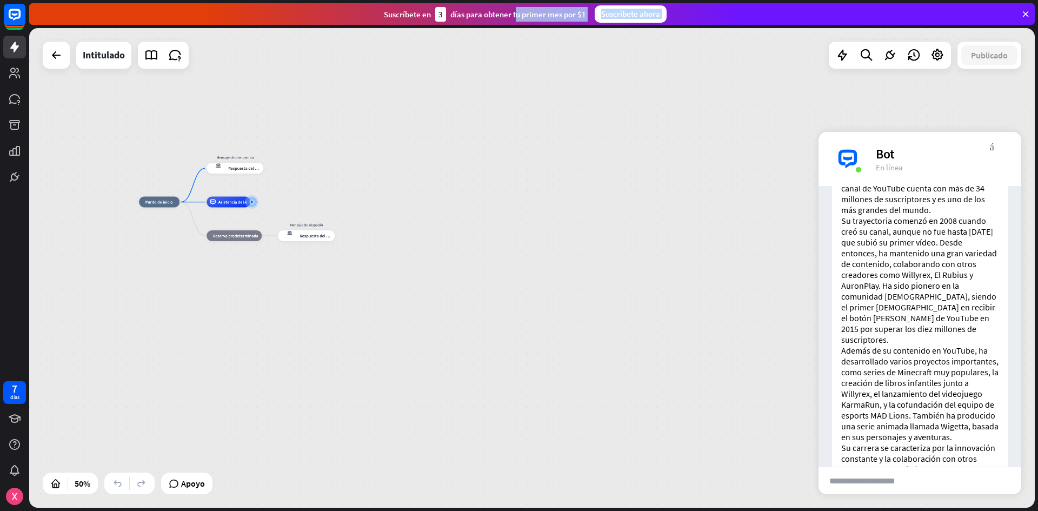
drag, startPoint x: 476, startPoint y: 419, endPoint x: 702, endPoint y: 423, distance: 226.1
click at [642, 423] on div "inicio_2 Punto de inicio Mensaje de bienvenida respuesta del bot de bloqueo Res…" at bounding box center [390, 322] width 503 height 240
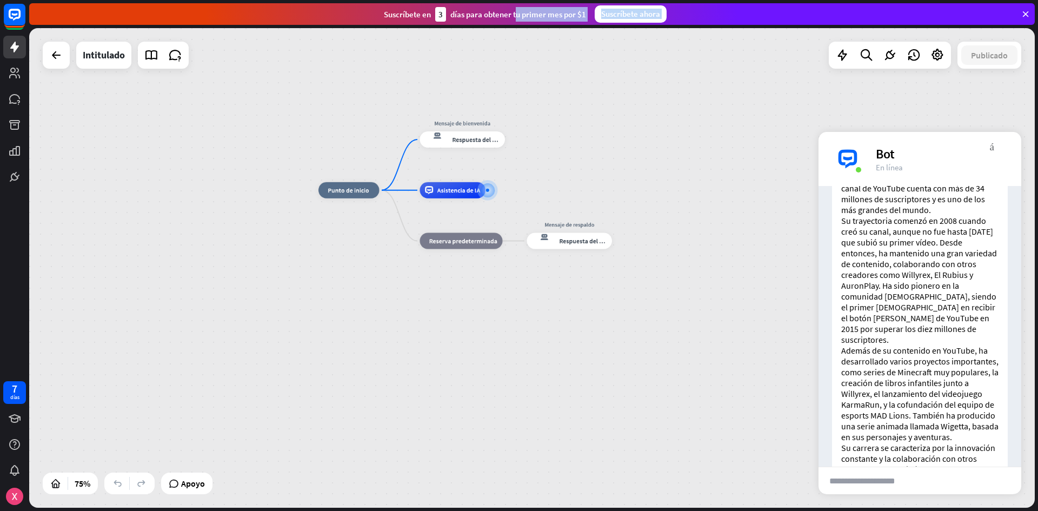
click at [386, 310] on div "inicio_2 Punto de inicio Mensaje de bienvenida respuesta del bot de bloqueo Res…" at bounding box center [696, 370] width 754 height 360
drag, startPoint x: 386, startPoint y: 310, endPoint x: 383, endPoint y: 352, distance: 41.7
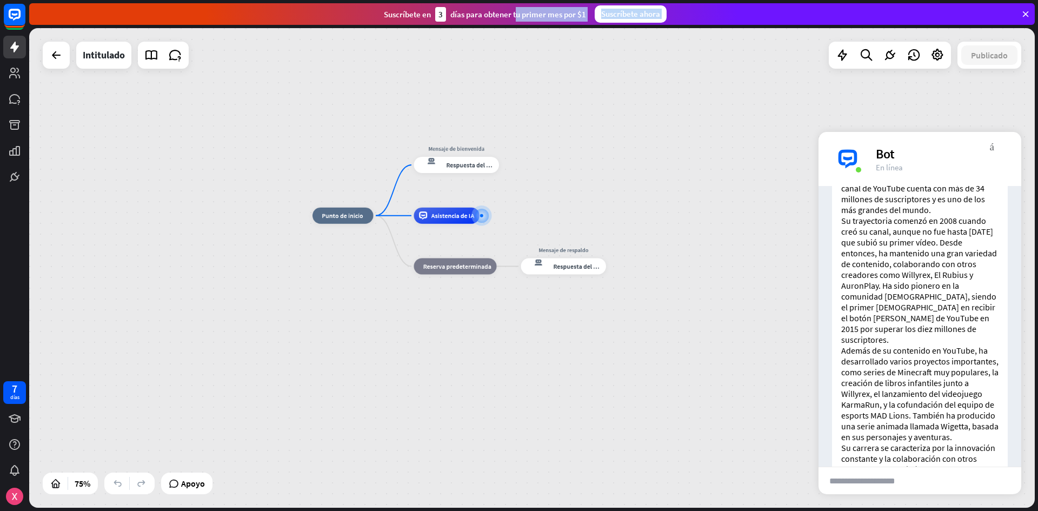
drag, startPoint x: 399, startPoint y: 334, endPoint x: 393, endPoint y: 359, distance: 26.1
click at [393, 359] on div "inicio_2 Punto de inicio Mensaje de bienvenida respuesta del bot de bloqueo Res…" at bounding box center [690, 396] width 754 height 360
click at [759, 337] on div "inicio_2 Punto de inicio Mensaje de bienvenida respuesta del bot de bloqueo Res…" at bounding box center [690, 396] width 754 height 360
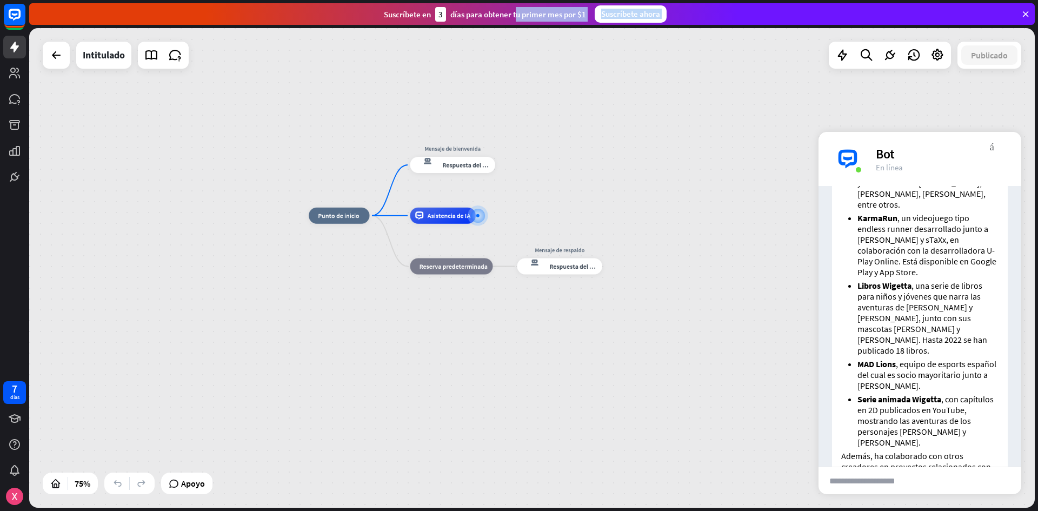
scroll to position [797, 0]
